Goal: Task Accomplishment & Management: Manage account settings

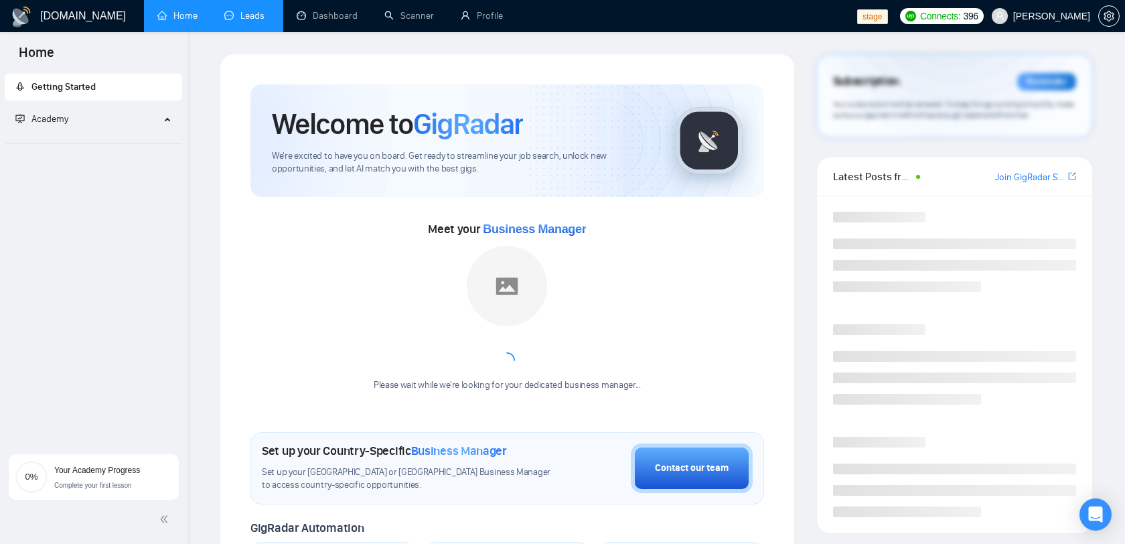
click at [265, 21] on link "Leads" at bounding box center [247, 15] width 46 height 11
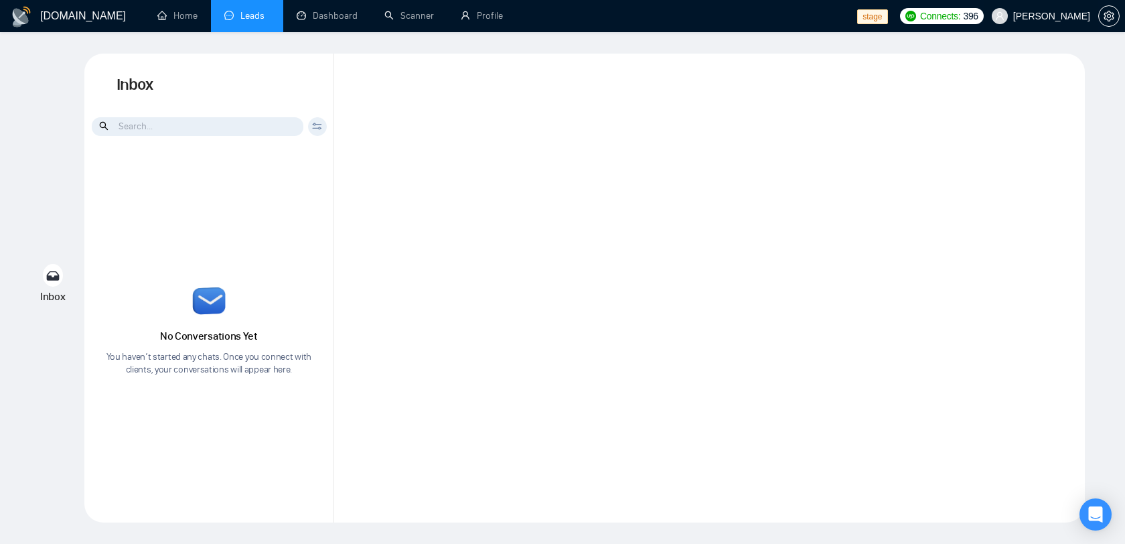
click at [1039, 23] on span "[PERSON_NAME]" at bounding box center [1041, 16] width 115 height 43
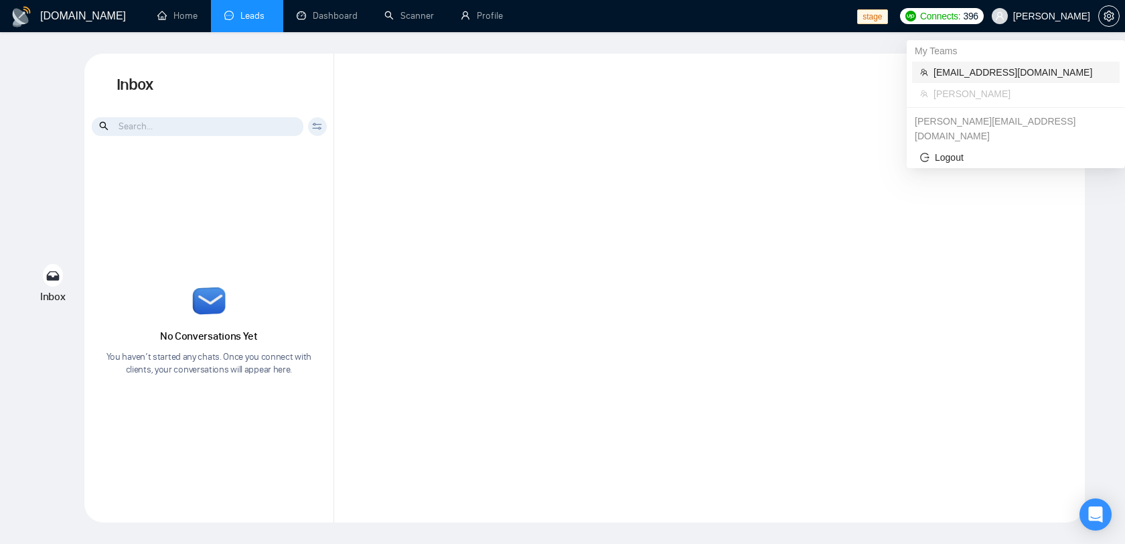
click at [998, 69] on span "[EMAIL_ADDRESS][DOMAIN_NAME]" at bounding box center [1022, 72] width 178 height 15
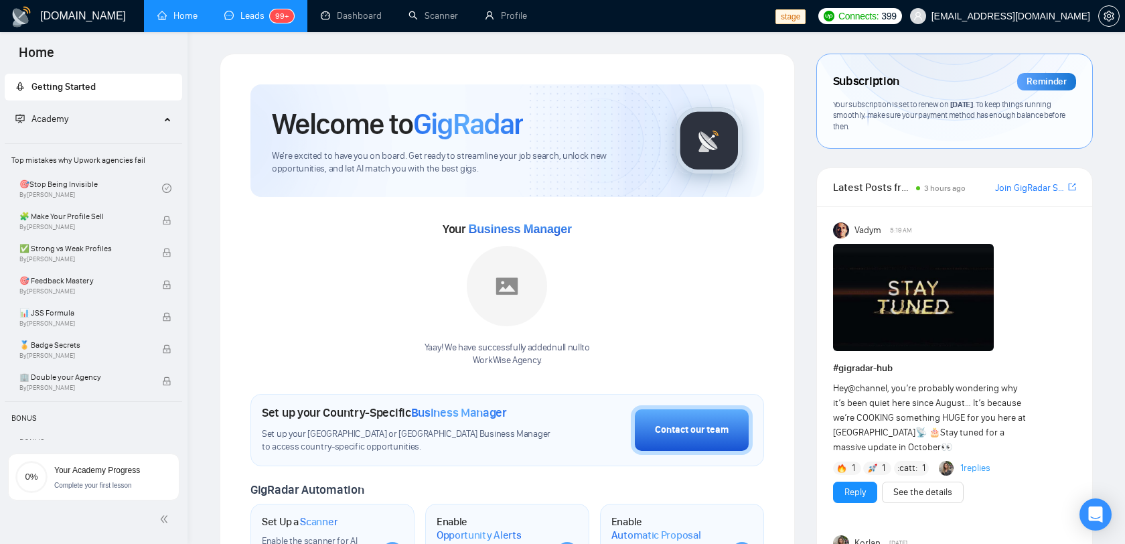
click at [245, 12] on link "Leads 99+" at bounding box center [259, 15] width 70 height 11
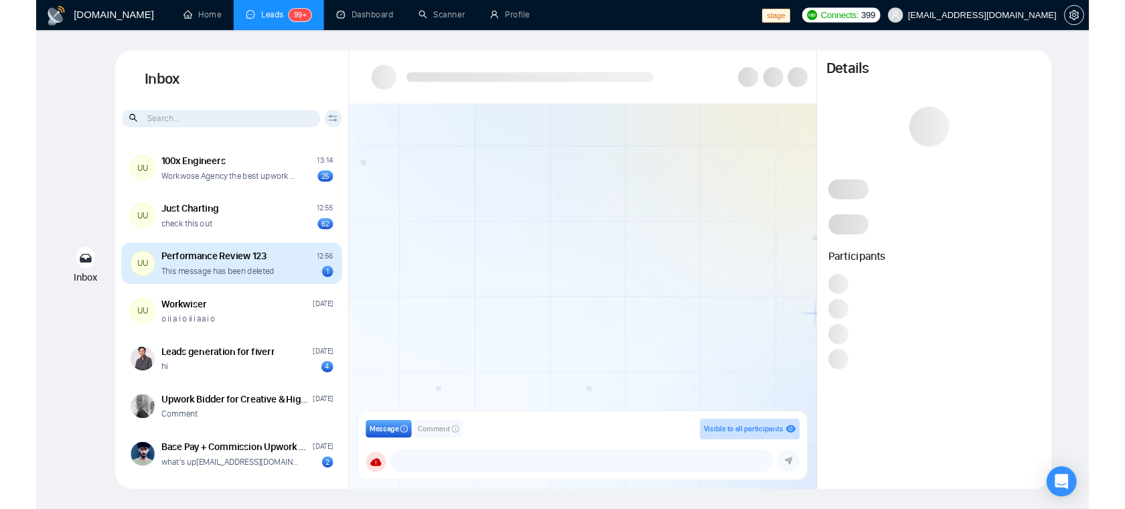
scroll to position [44, 0]
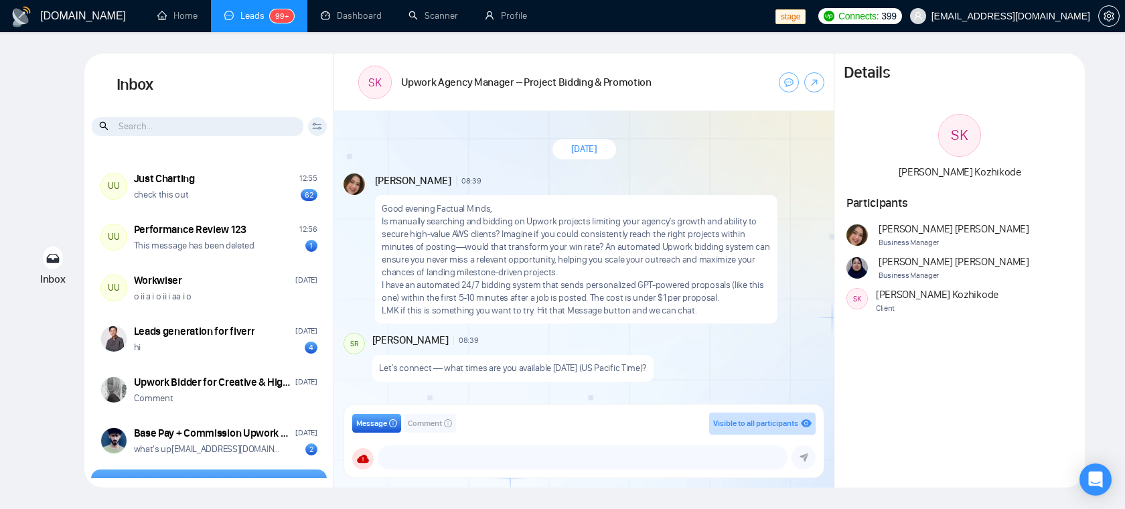
click at [258, 149] on div "Inbox Client Reset Date Reset Reset Apply" at bounding box center [209, 102] width 250 height 97
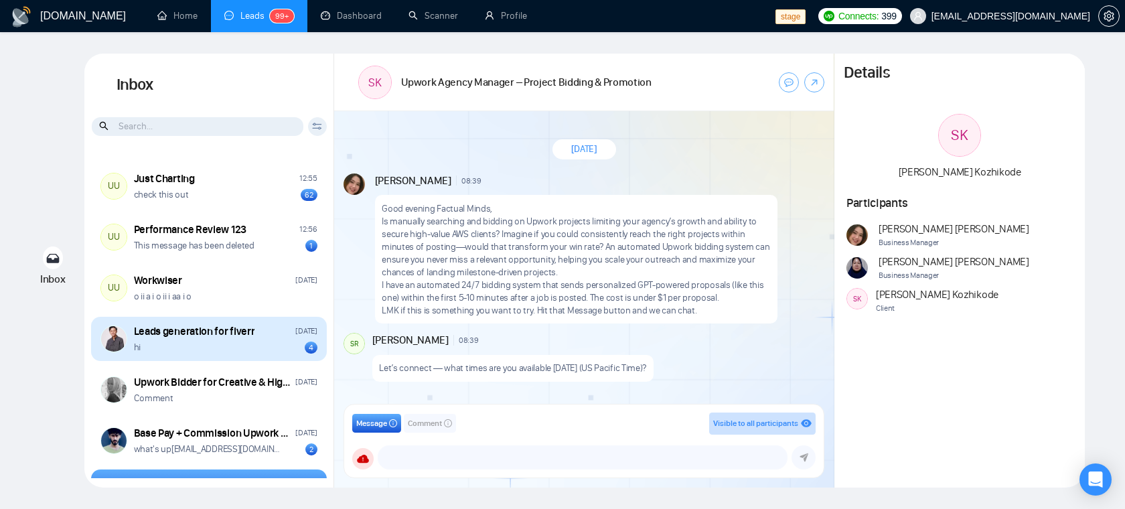
click at [218, 327] on div "Leads generation for fiverr" at bounding box center [194, 331] width 121 height 15
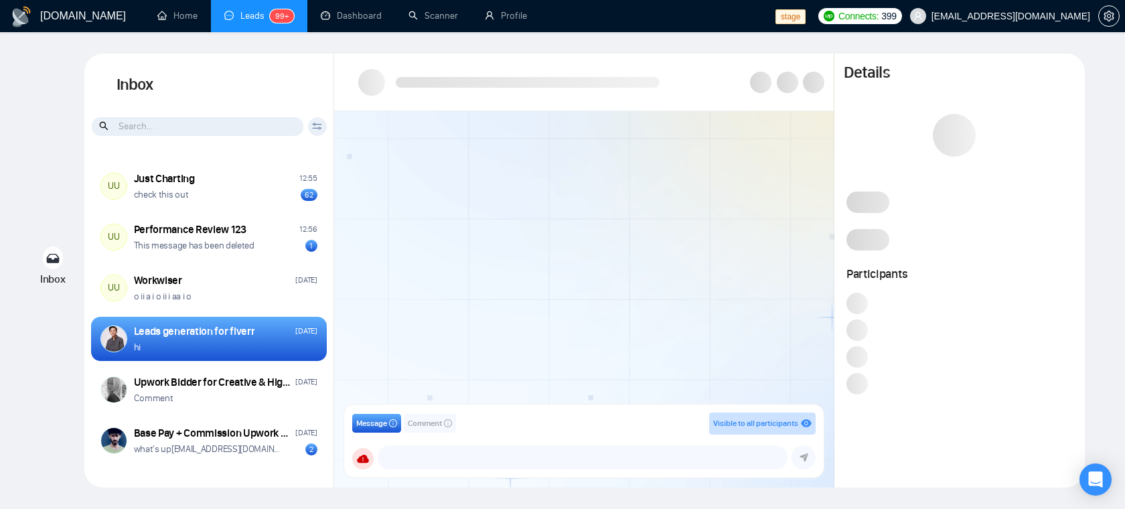
click at [950, 129] on span at bounding box center [954, 135] width 43 height 43
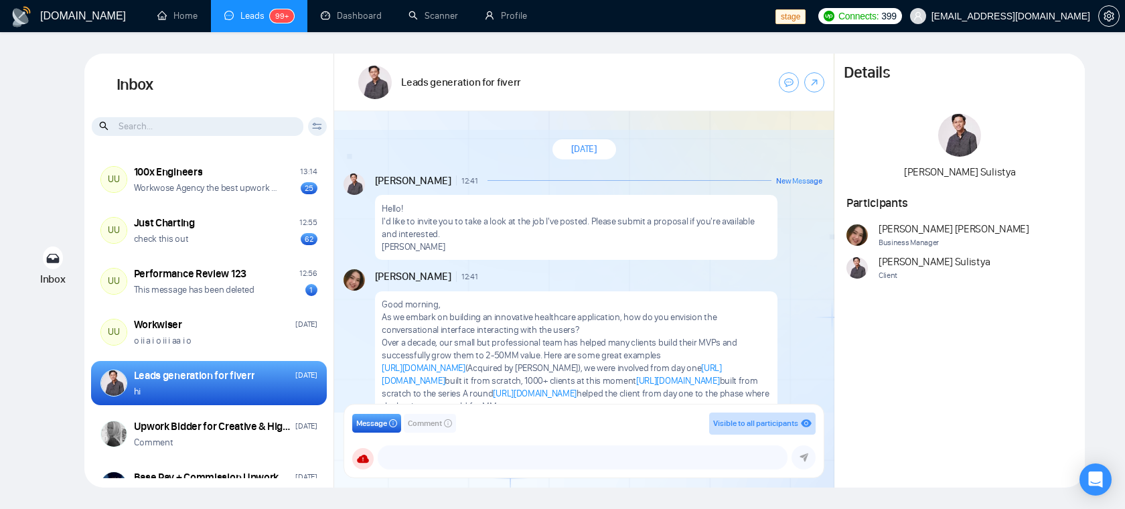
click at [428, 427] on span "Comment" at bounding box center [425, 423] width 34 height 13
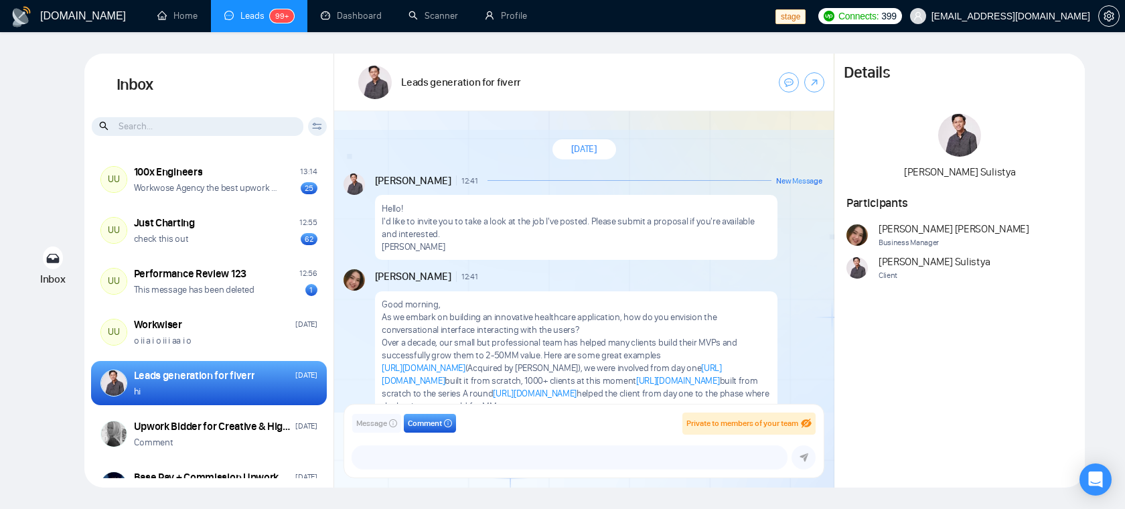
click at [376, 423] on span "Message" at bounding box center [371, 423] width 31 height 13
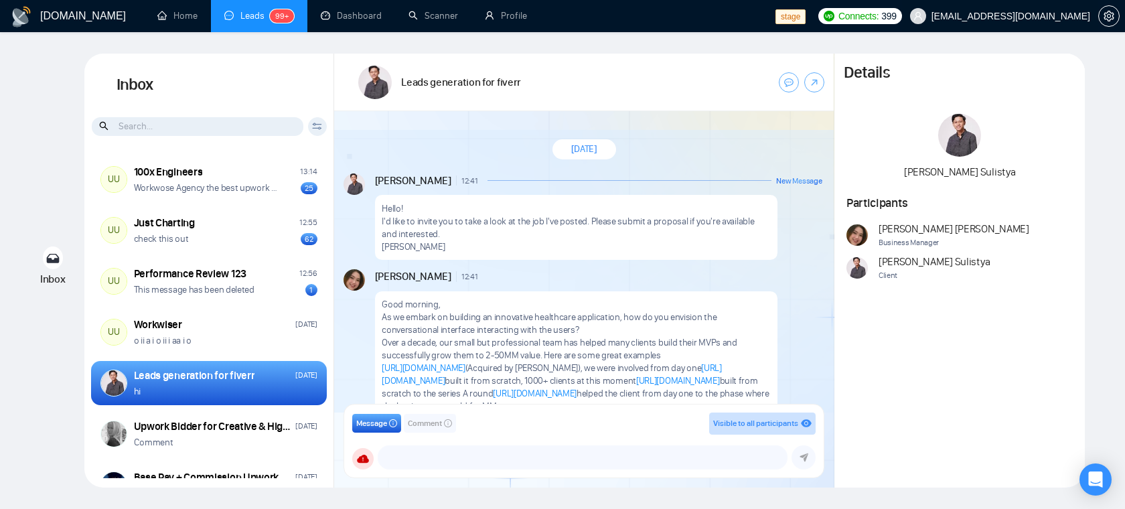
click at [1014, 23] on span "[EMAIL_ADDRESS][DOMAIN_NAME]" at bounding box center [1000, 16] width 196 height 43
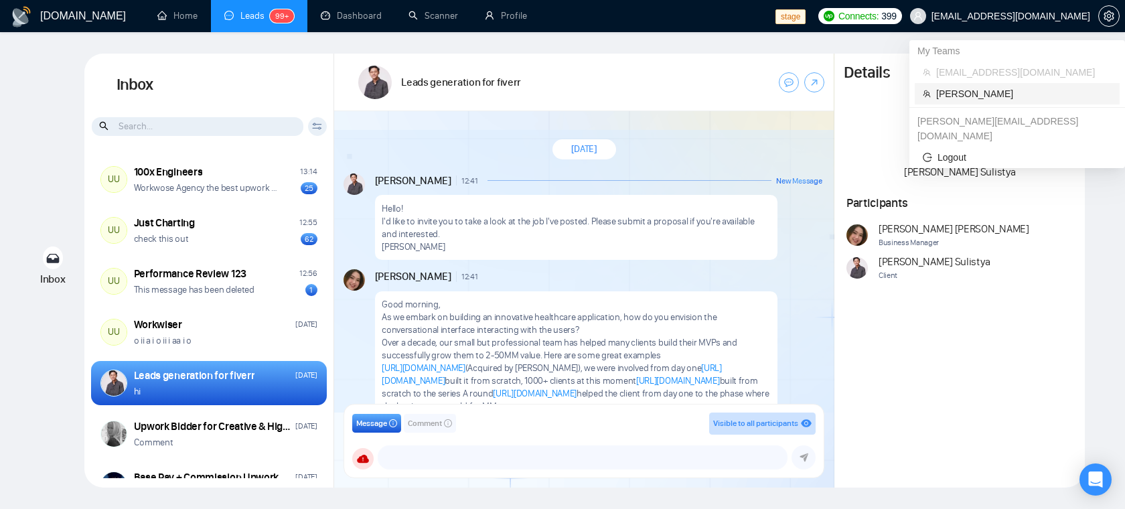
click at [994, 97] on span "[PERSON_NAME]" at bounding box center [1023, 93] width 175 height 15
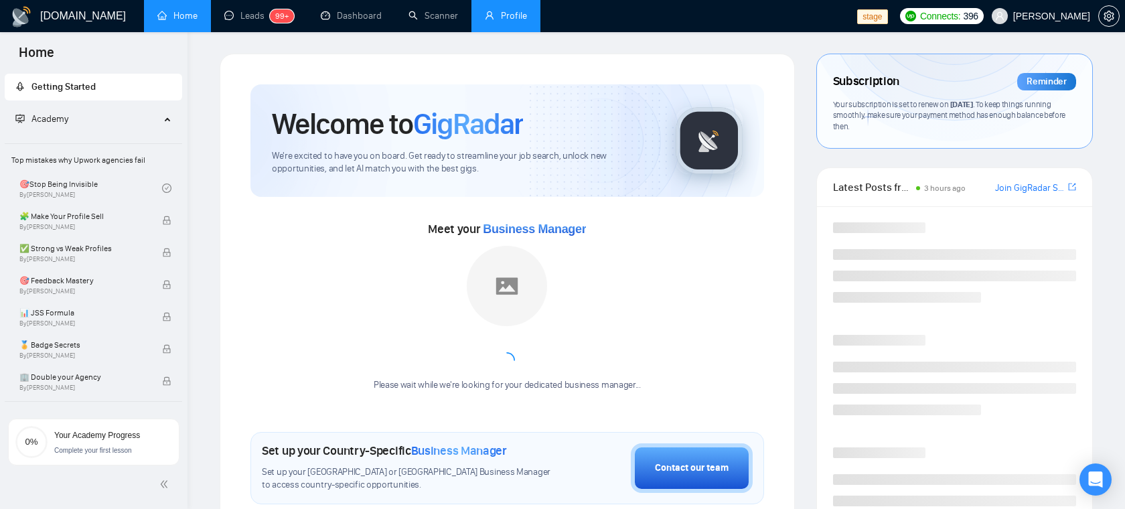
click at [491, 15] on link "Profile" at bounding box center [506, 15] width 42 height 11
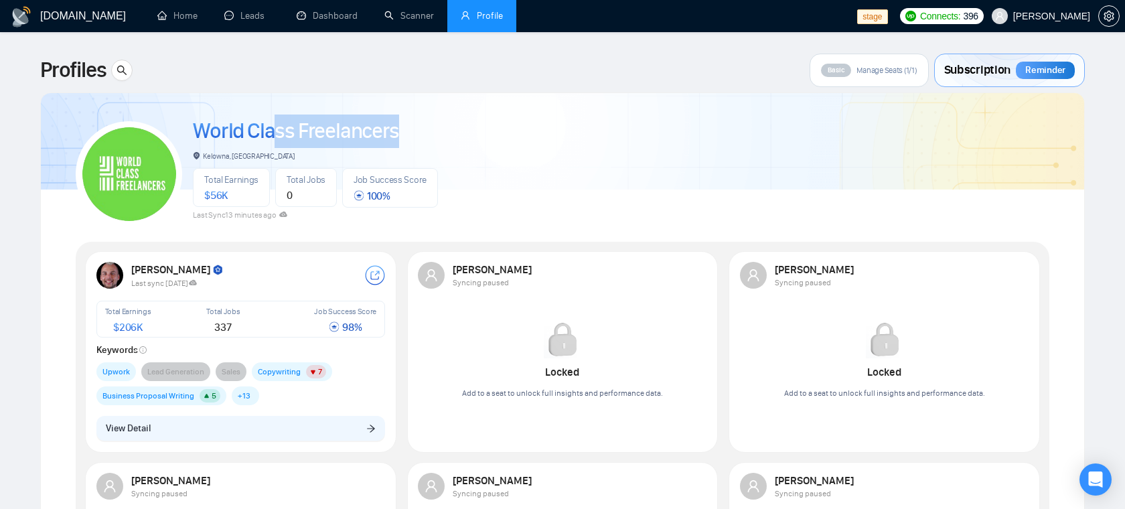
drag, startPoint x: 401, startPoint y: 133, endPoint x: 269, endPoint y: 133, distance: 131.9
click at [269, 133] on div "World Class Freelancers" at bounding box center [315, 131] width 245 height 33
click at [288, 277] on div "Last sync [DATE]" at bounding box center [248, 282] width 234 height 11
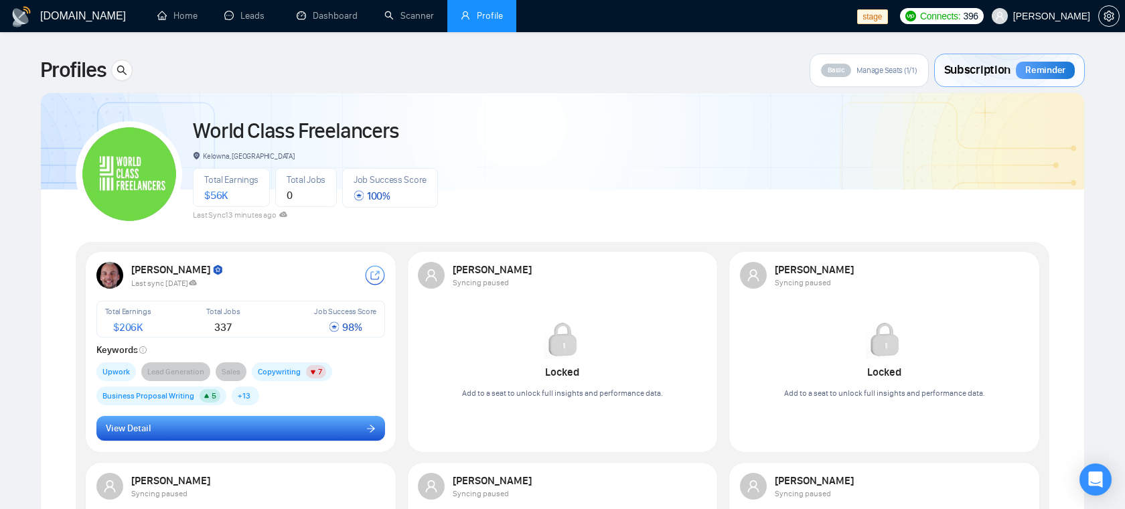
click at [329, 436] on button "View Detail" at bounding box center [240, 428] width 289 height 25
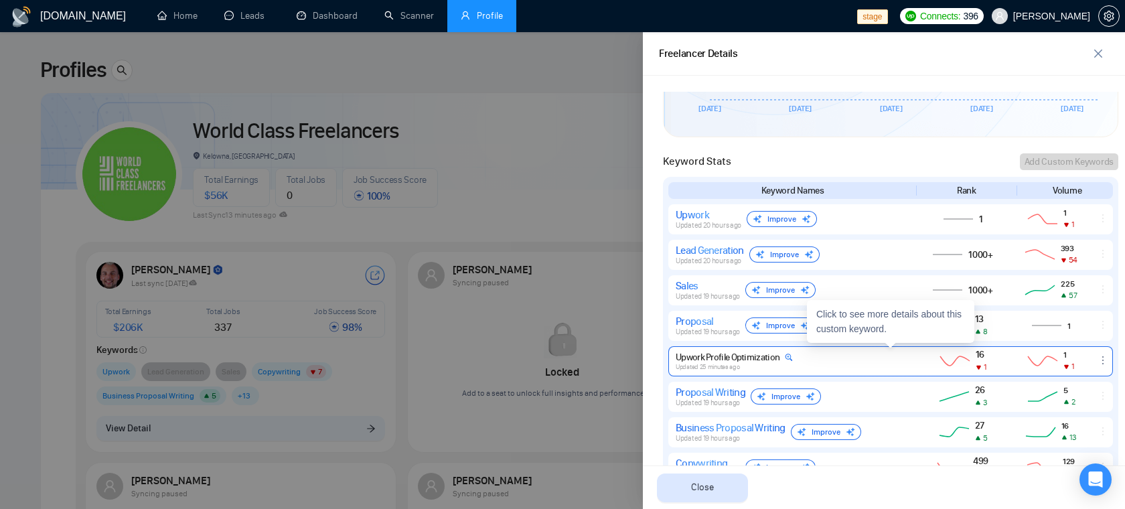
scroll to position [569, 0]
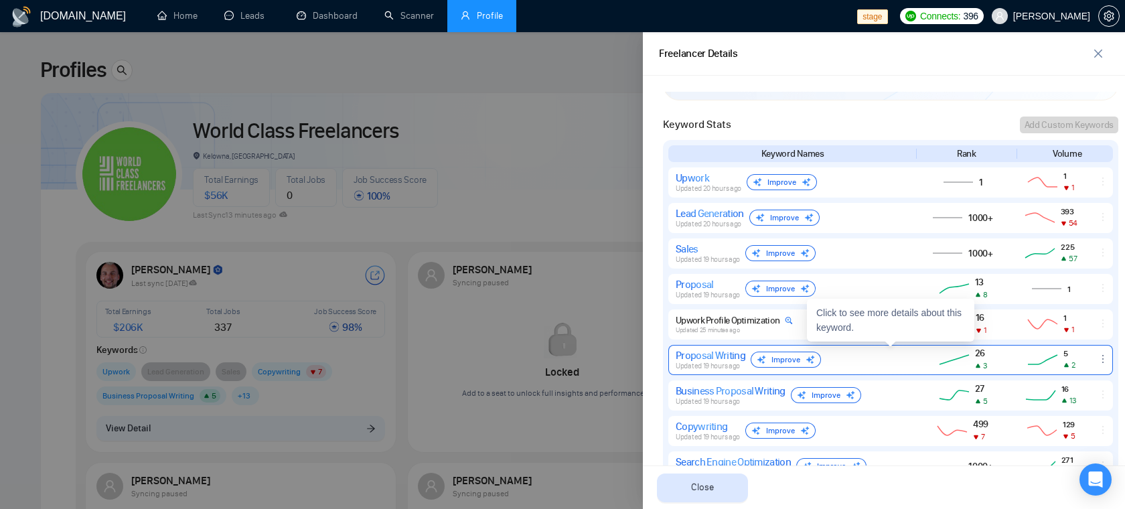
click at [811, 357] on img at bounding box center [810, 359] width 9 height 9
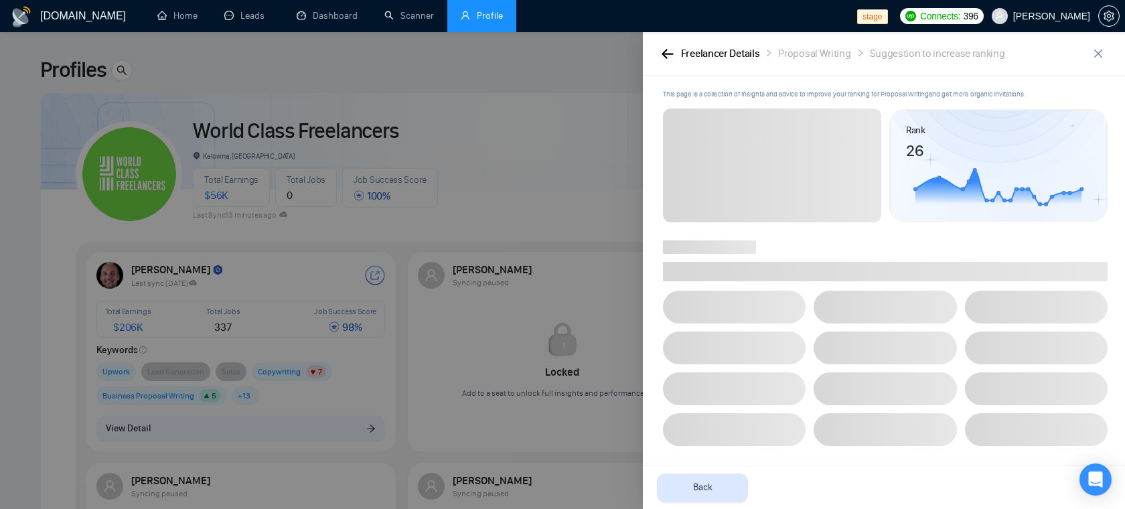
scroll to position [0, 0]
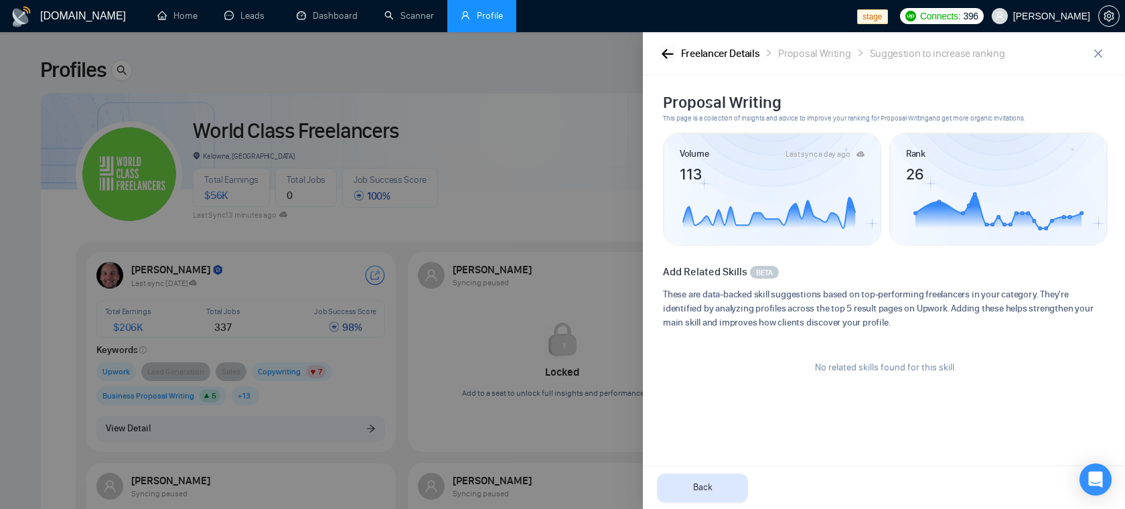
click at [669, 50] on icon "button" at bounding box center [668, 54] width 12 height 10
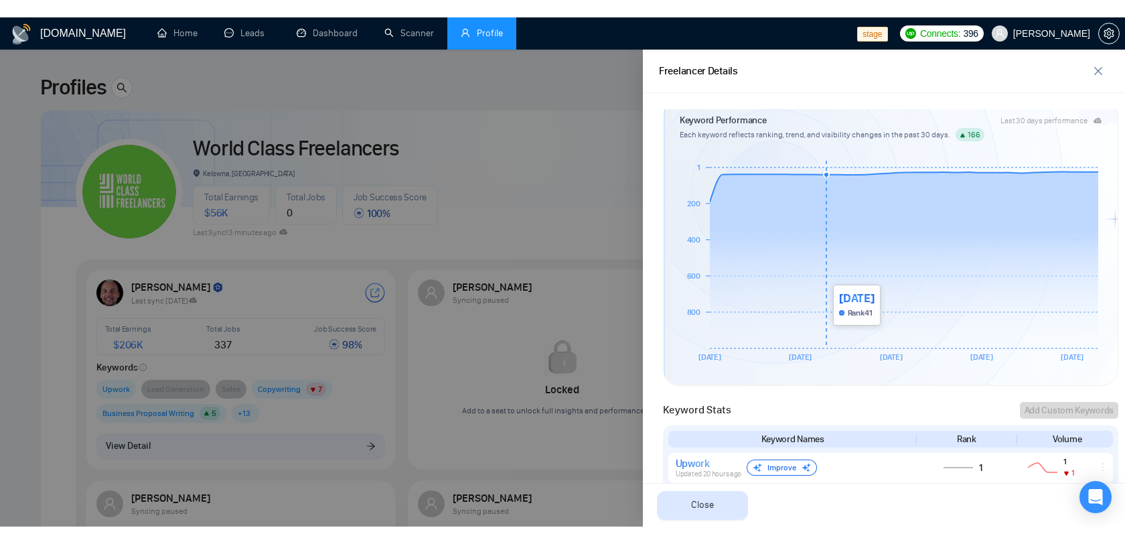
scroll to position [282, 0]
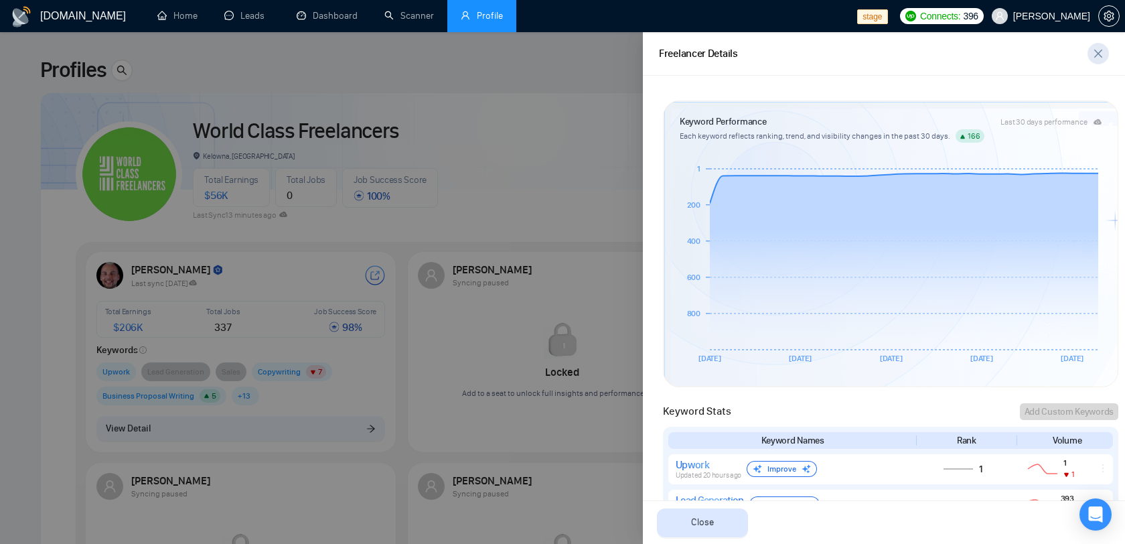
click at [1100, 49] on icon "close" at bounding box center [1098, 53] width 11 height 11
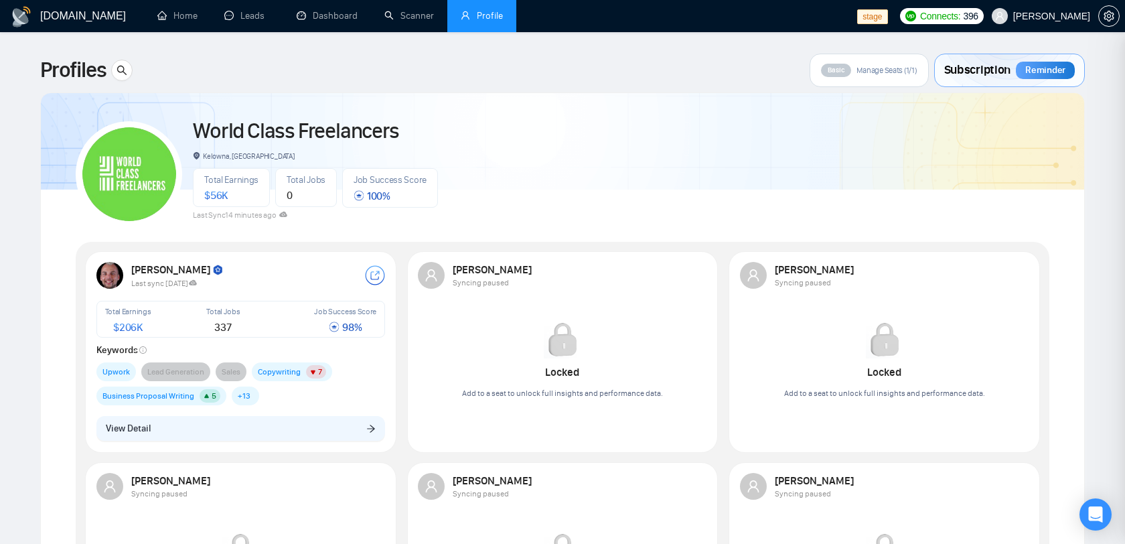
scroll to position [0, 0]
